Goal: Entertainment & Leisure: Consume media (video, audio)

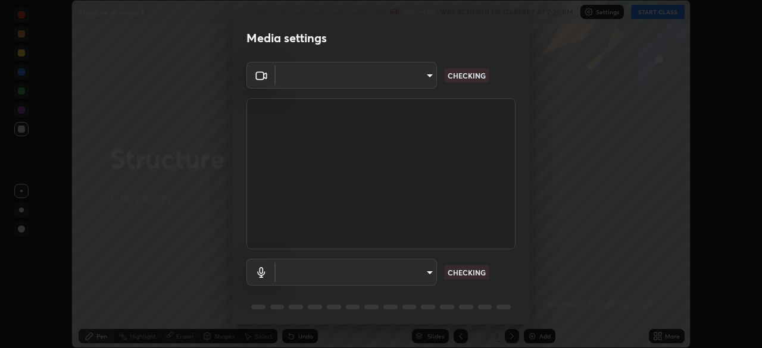
scroll to position [42, 0]
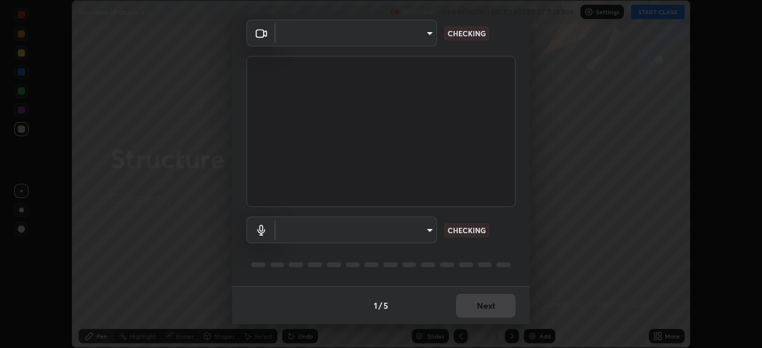
type input "ad6db9ec64aa91bb9d367053e8f3ae0092521a506c05523ccadca3fd020023ed"
type input "7b80235b4ebd2cfdcd00bebac1f1d889fd1e5e45b60eb60e9d309105b6515a8e"
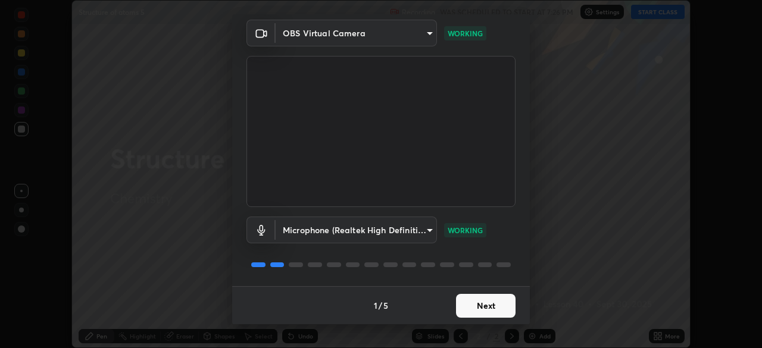
click at [479, 316] on button "Next" at bounding box center [486, 306] width 60 height 24
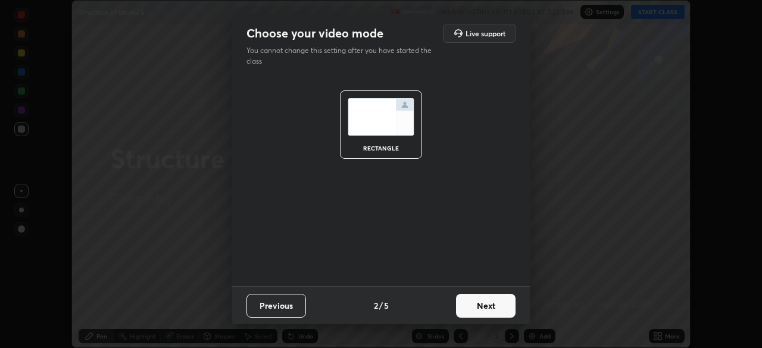
scroll to position [0, 0]
click at [486, 317] on button "Next" at bounding box center [486, 306] width 60 height 24
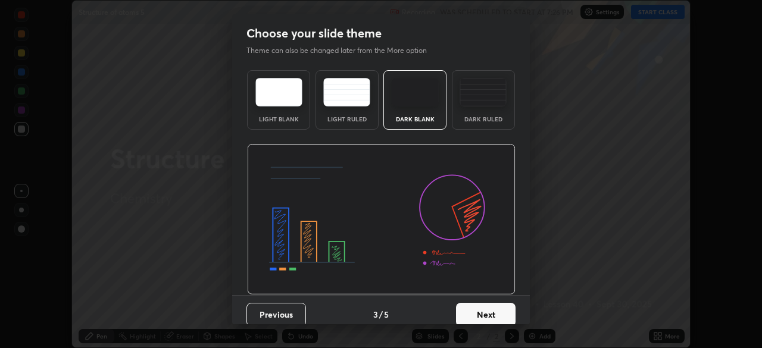
click at [489, 315] on button "Next" at bounding box center [486, 315] width 60 height 24
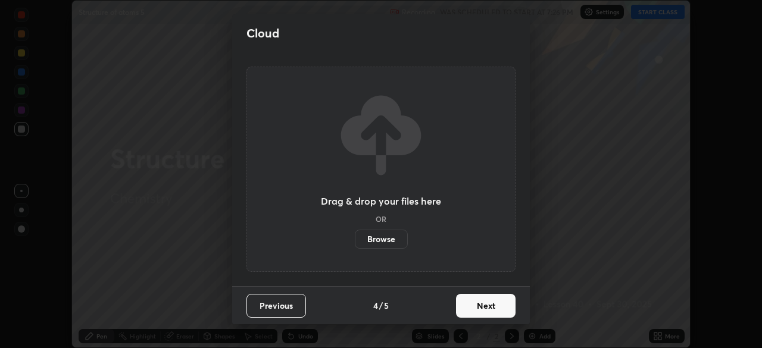
click at [490, 312] on button "Next" at bounding box center [486, 306] width 60 height 24
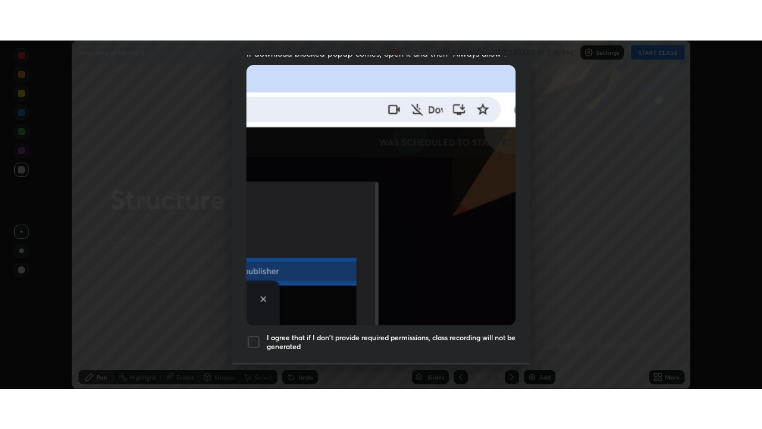
scroll to position [285, 0]
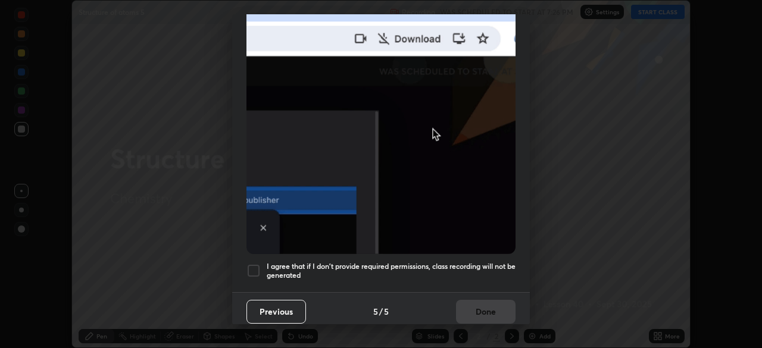
click at [259, 264] on div at bounding box center [253, 271] width 14 height 14
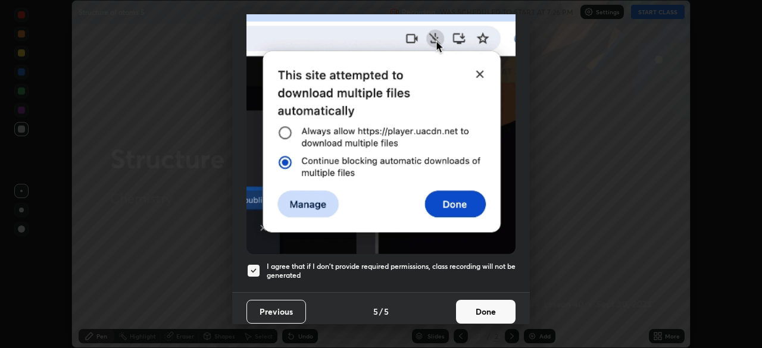
click at [484, 307] on button "Done" at bounding box center [486, 312] width 60 height 24
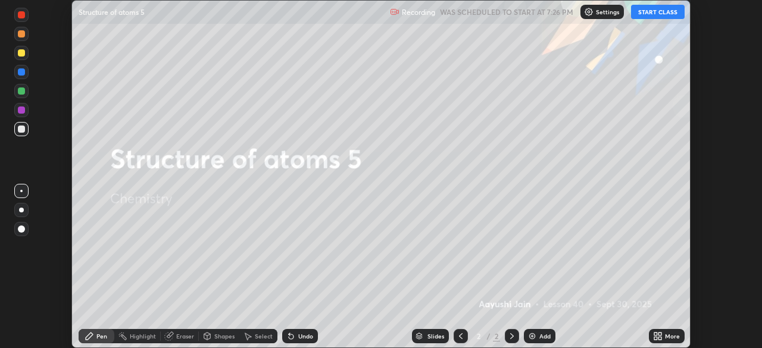
click at [648, 17] on button "START CLASS" at bounding box center [658, 12] width 54 height 14
click at [665, 335] on div "More" at bounding box center [672, 336] width 15 height 6
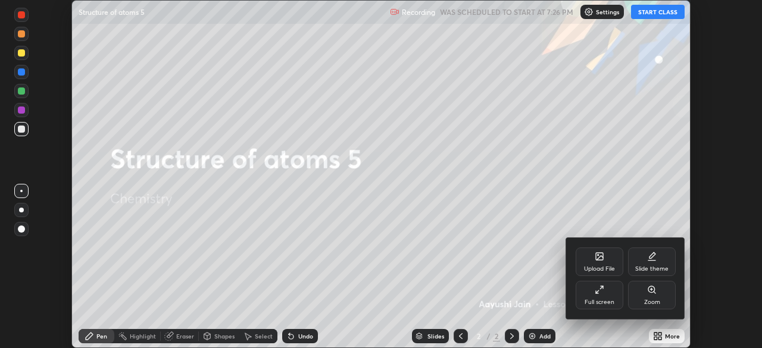
click at [611, 296] on div "Full screen" at bounding box center [600, 295] width 48 height 29
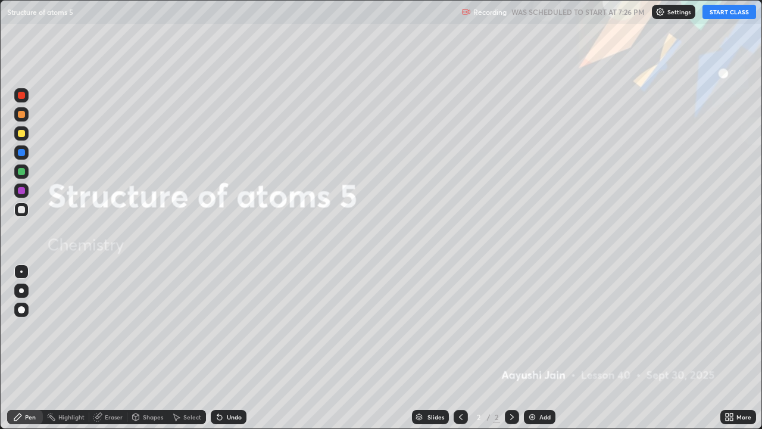
scroll to position [429, 762]
click at [717, 13] on img "button" at bounding box center [717, 12] width 10 height 10
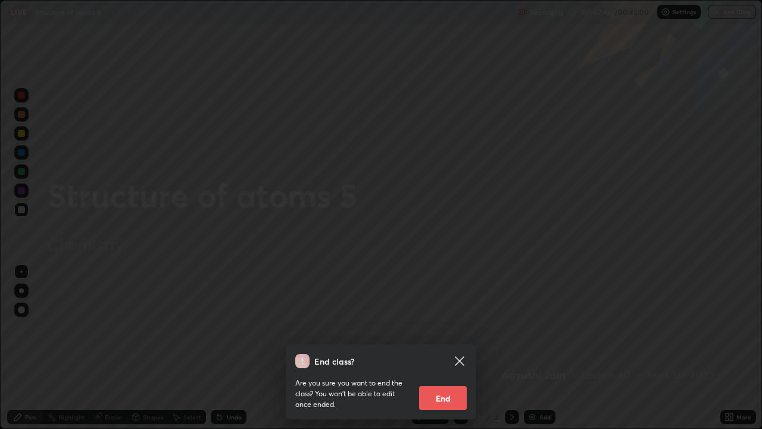
click at [460, 348] on button "End" at bounding box center [443, 398] width 48 height 24
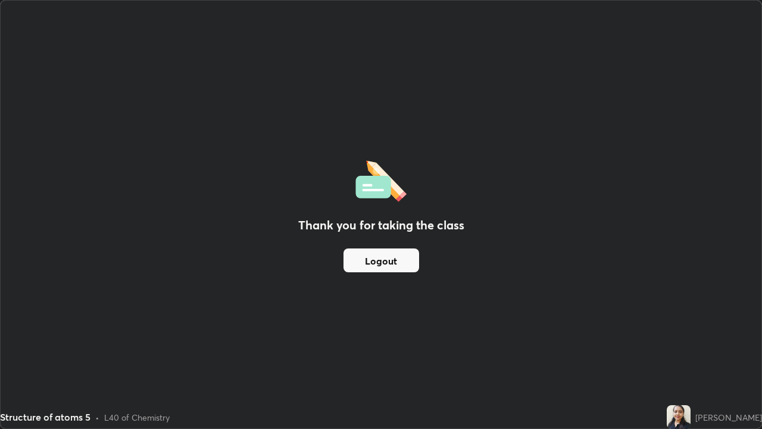
click at [374, 254] on button "Logout" at bounding box center [381, 260] width 76 height 24
click at [398, 260] on button "Logout" at bounding box center [381, 260] width 76 height 24
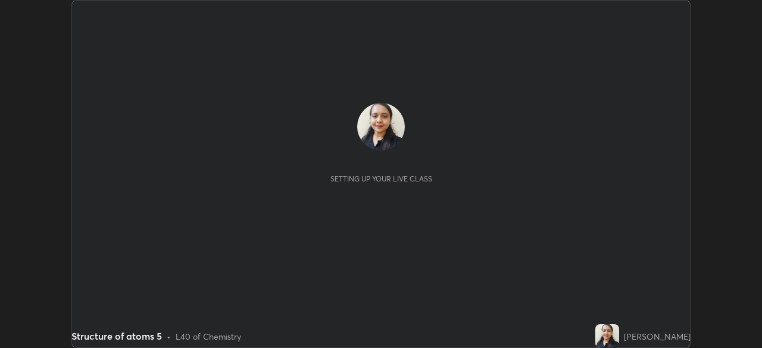
scroll to position [348, 762]
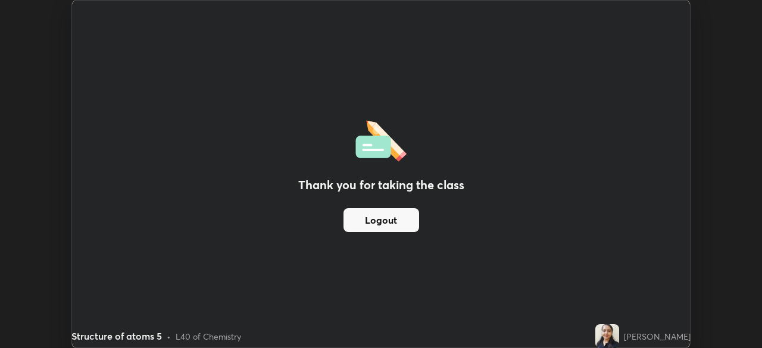
click at [508, 86] on div "Thank you for taking the class Logout" at bounding box center [381, 174] width 618 height 347
click at [551, 114] on div "Thank you for taking the class Logout" at bounding box center [381, 174] width 618 height 347
